Goal: Task Accomplishment & Management: Complete application form

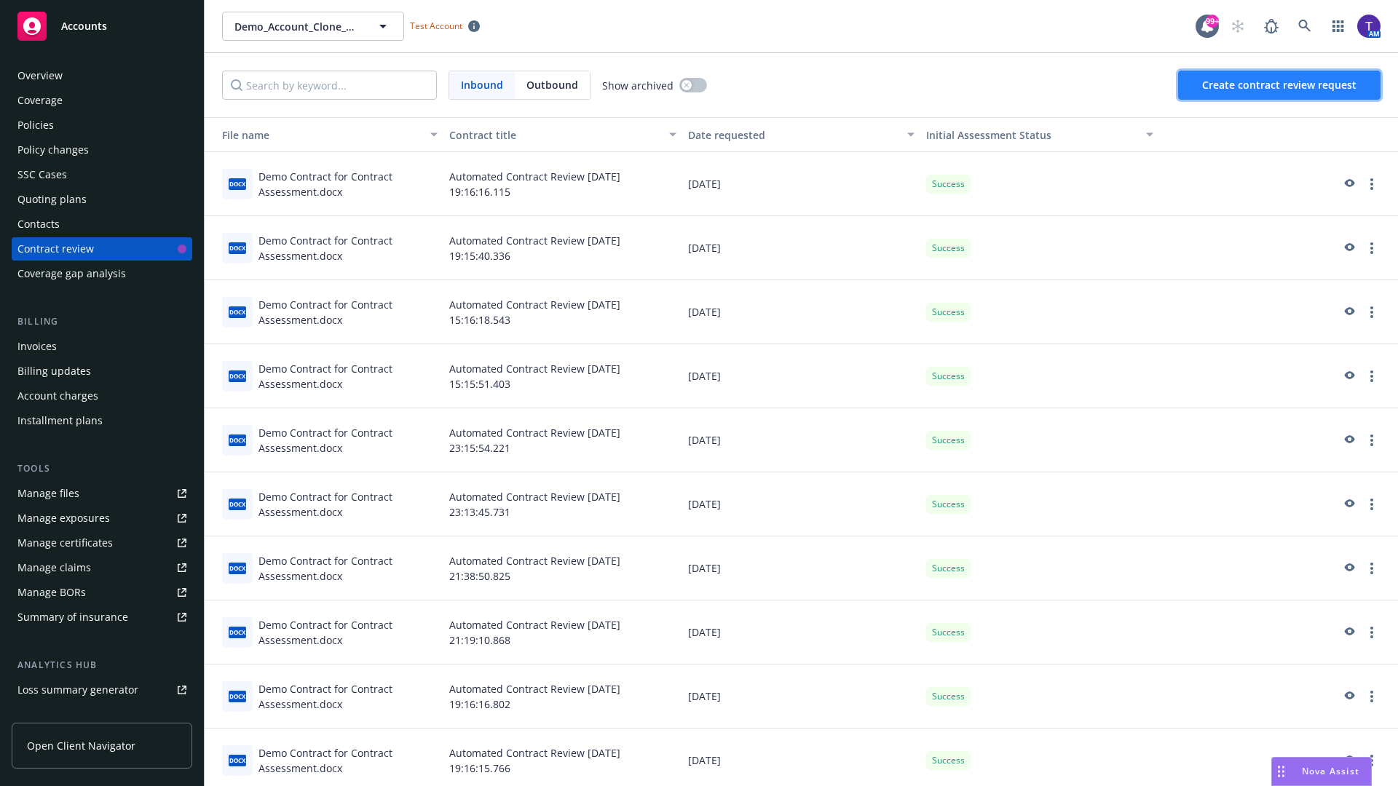
click at [1280, 85] on span "Create contract review request" at bounding box center [1279, 85] width 154 height 14
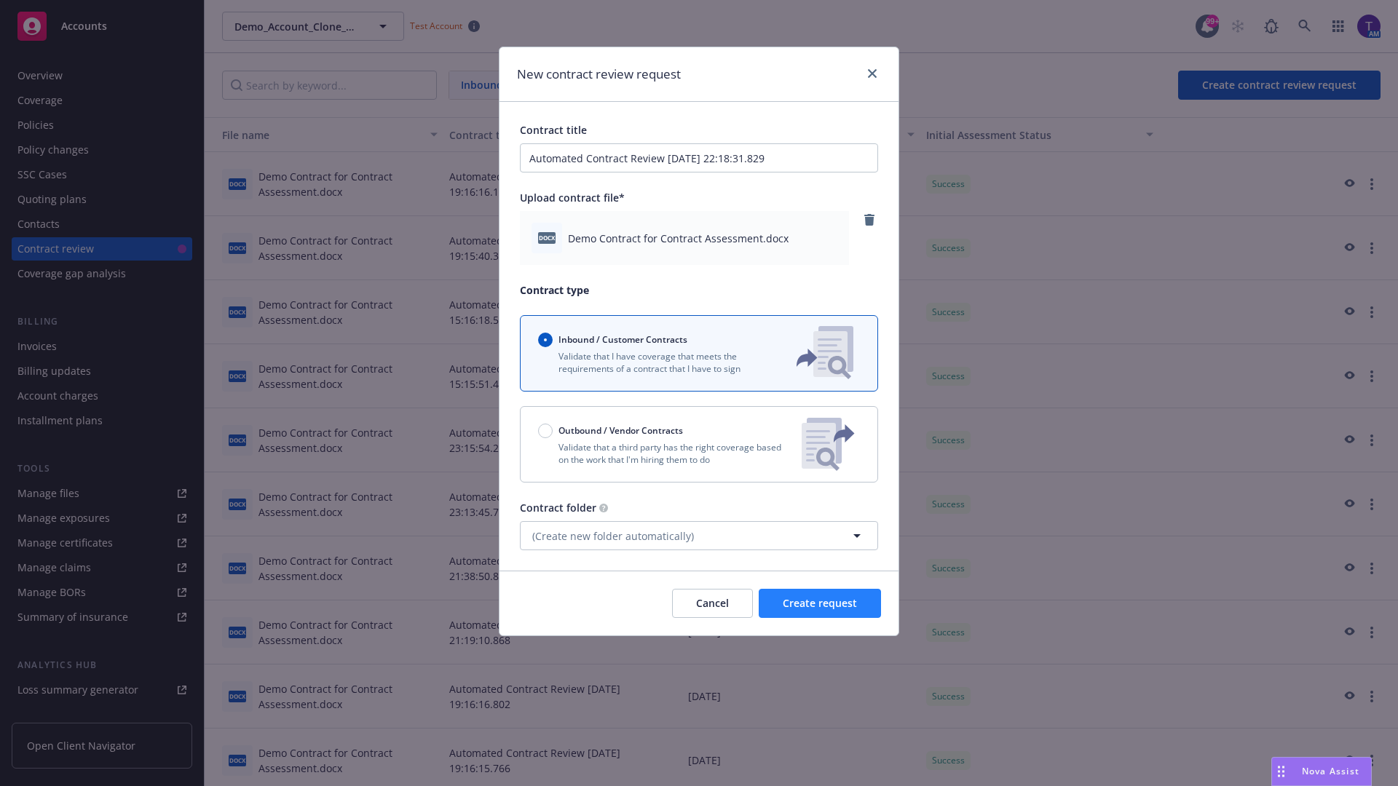
type input "Automated Contract Review [DATE] 22:18:31.829"
click at [820, 604] on span "Create request" at bounding box center [820, 603] width 74 height 14
